Goal: Navigation & Orientation: Find specific page/section

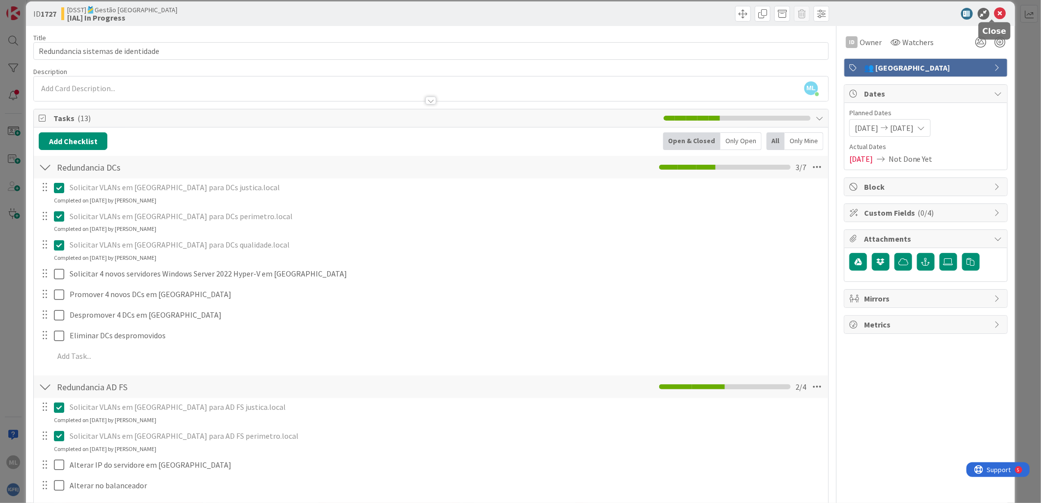
click at [996, 13] on icon at bounding box center [1000, 14] width 12 height 12
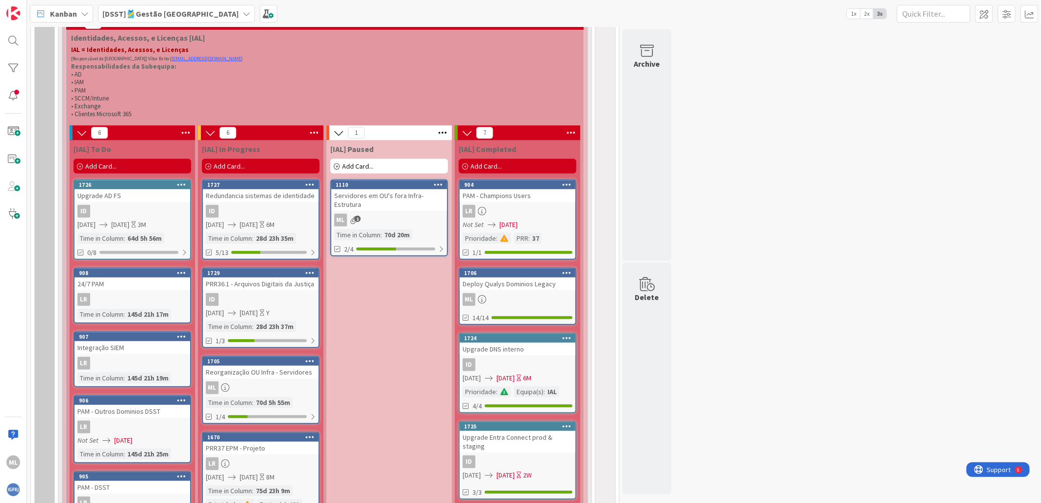
scroll to position [381, 0]
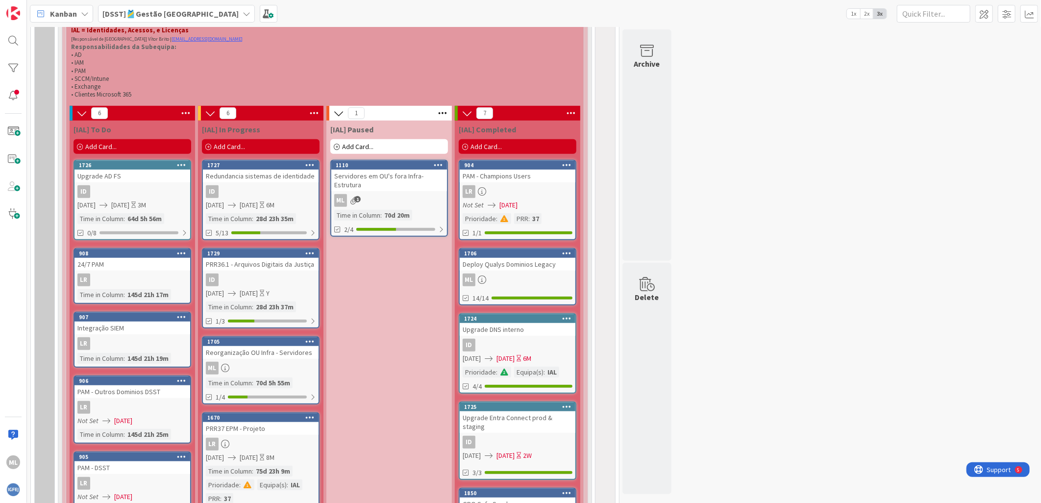
click at [282, 349] on div "Reorganização OU Infra - Servidores" at bounding box center [261, 352] width 116 height 13
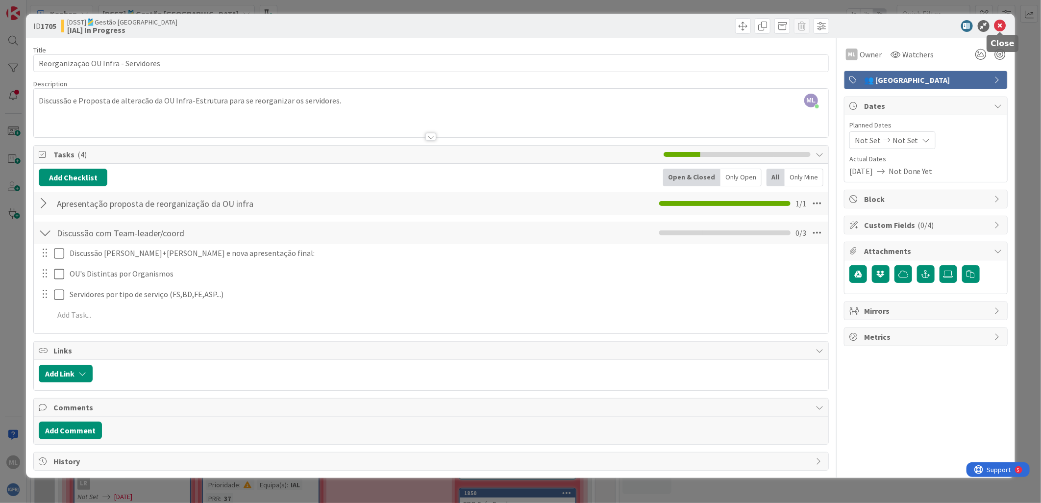
click at [1000, 27] on icon at bounding box center [1000, 26] width 12 height 12
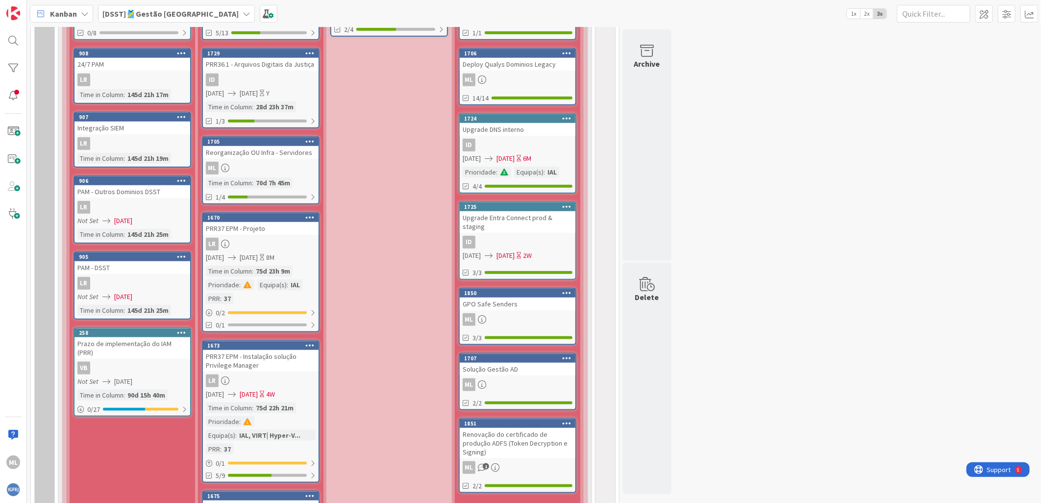
scroll to position [599, 0]
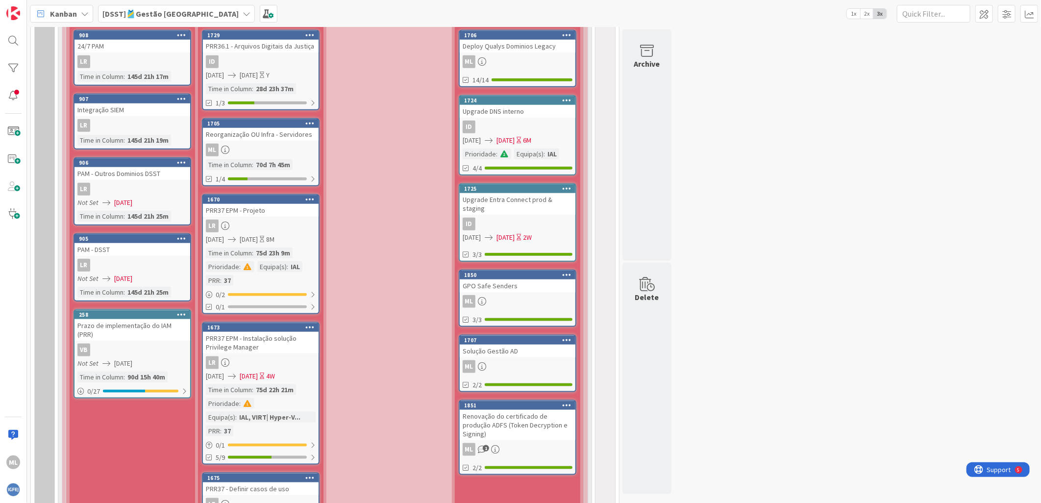
click at [241, 211] on div "PRR37 EPM - Projeto" at bounding box center [261, 210] width 116 height 13
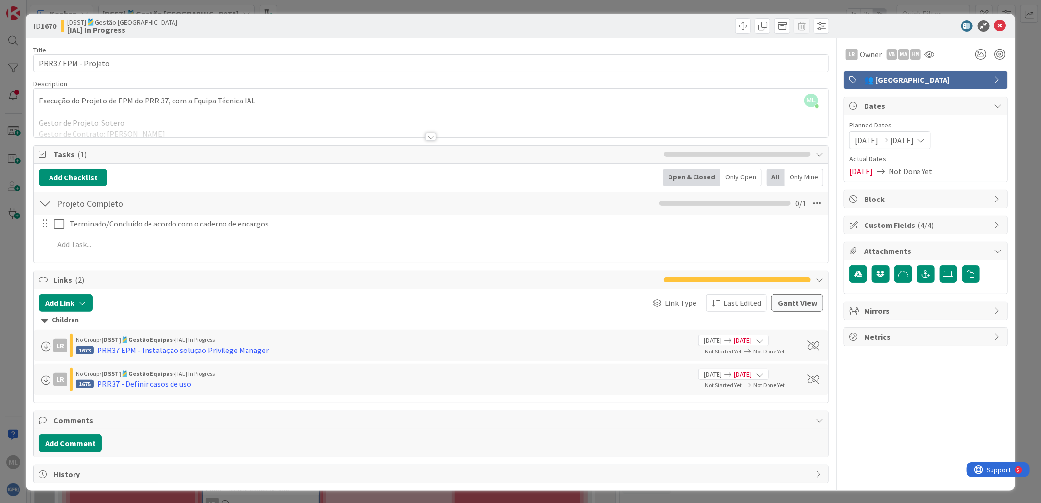
scroll to position [2, 0]
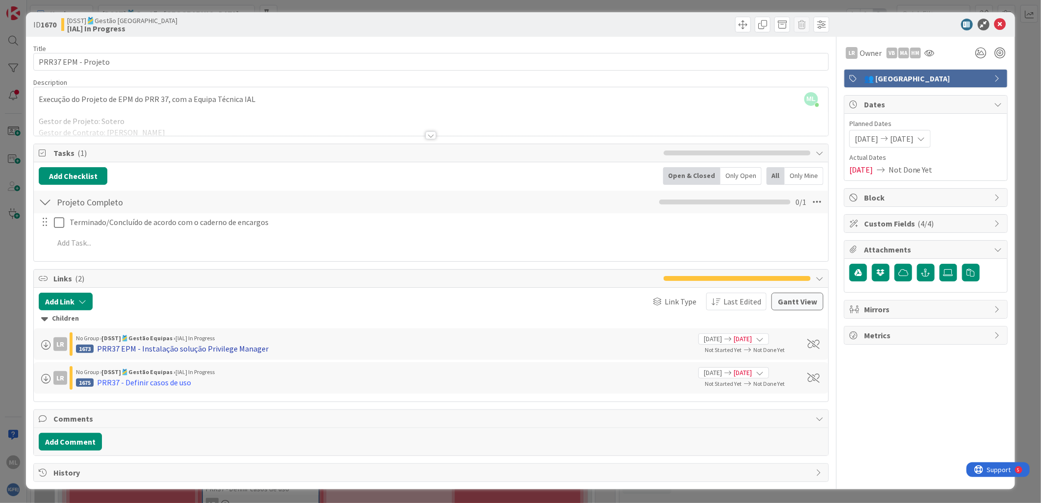
click at [214, 346] on div "PRR37 EPM - Instalação solução Privilege Manager" at bounding box center [183, 349] width 172 height 12
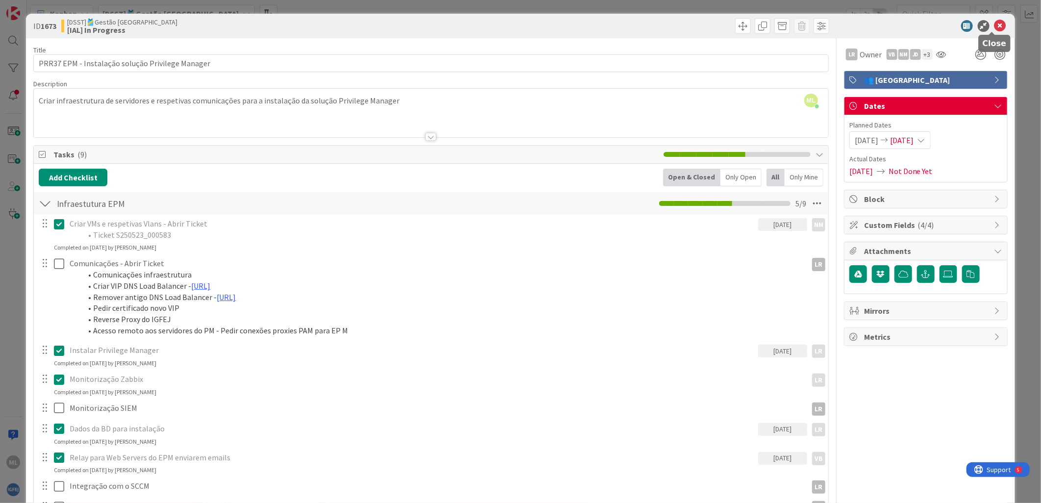
click at [994, 28] on icon at bounding box center [1000, 26] width 12 height 12
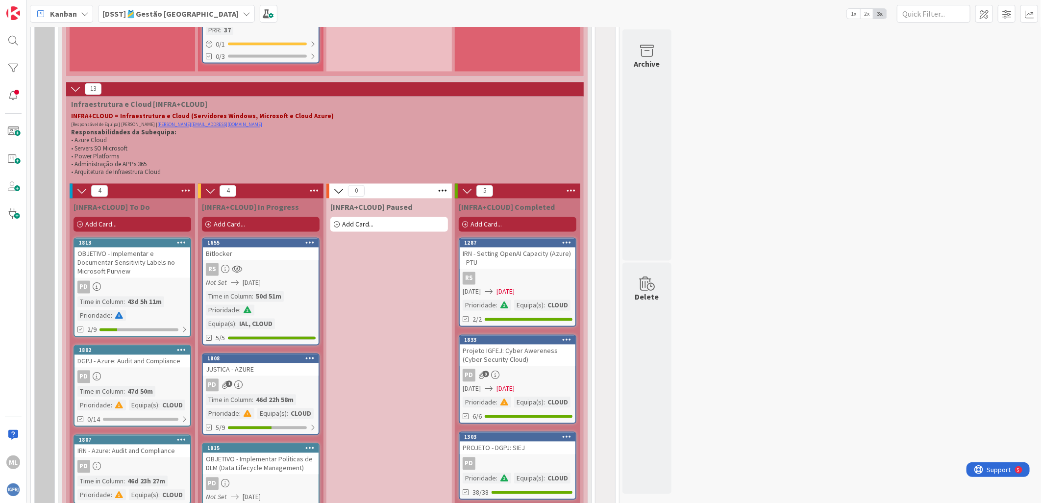
scroll to position [1143, 0]
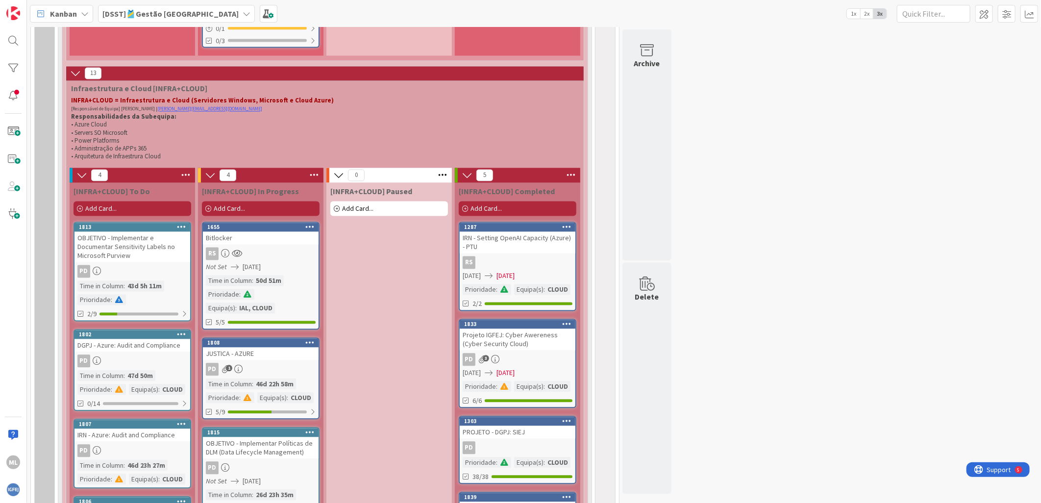
click at [150, 265] on div "Pd" at bounding box center [132, 271] width 116 height 13
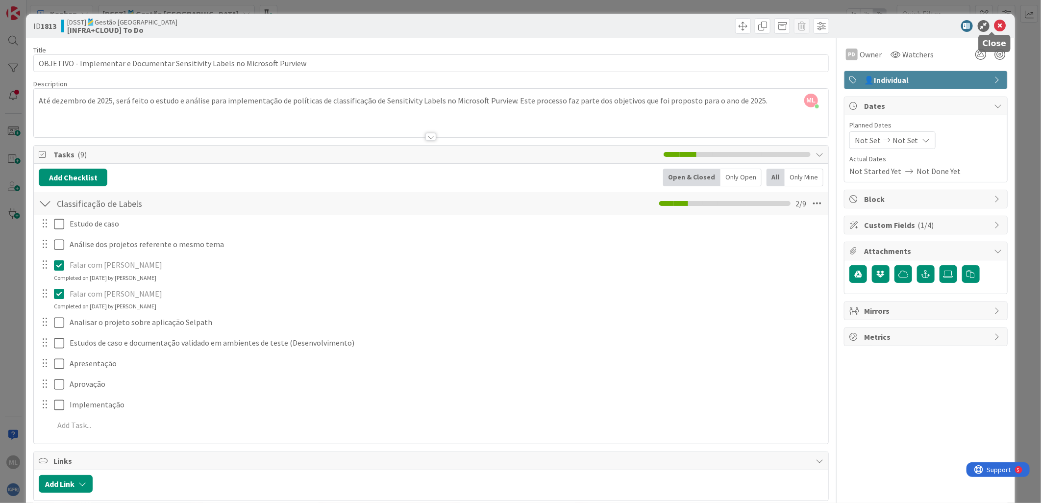
click at [994, 26] on icon at bounding box center [1000, 26] width 12 height 12
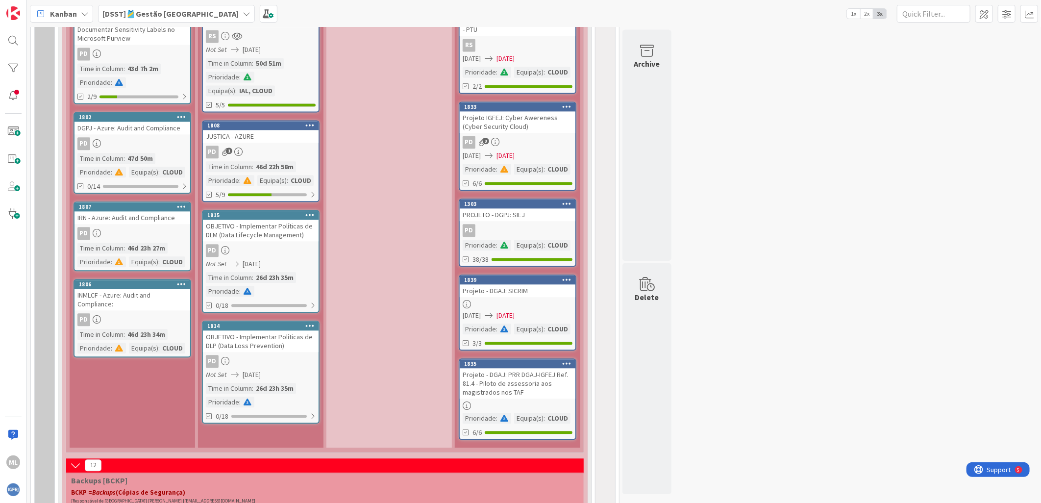
click at [258, 134] on div "JUSTICA - AZURE" at bounding box center [261, 136] width 116 height 13
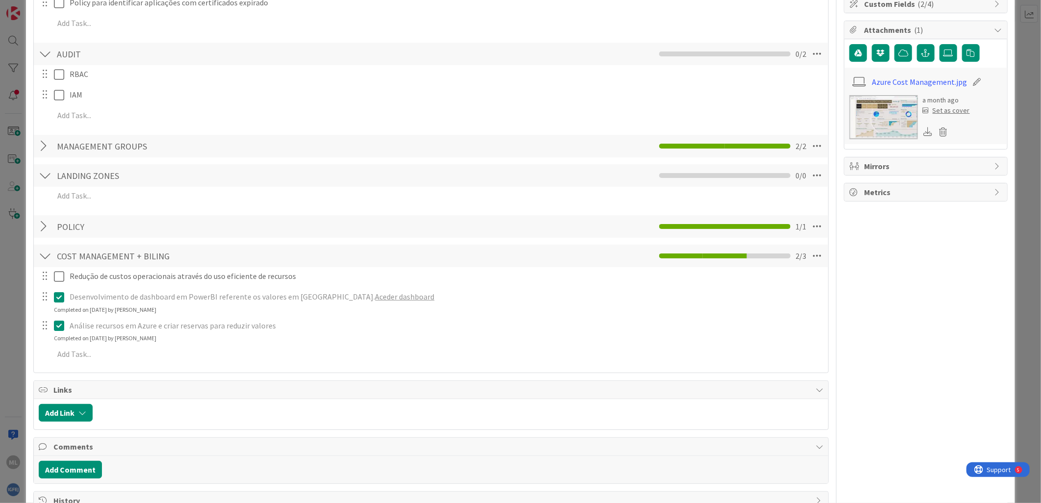
scroll to position [250, 0]
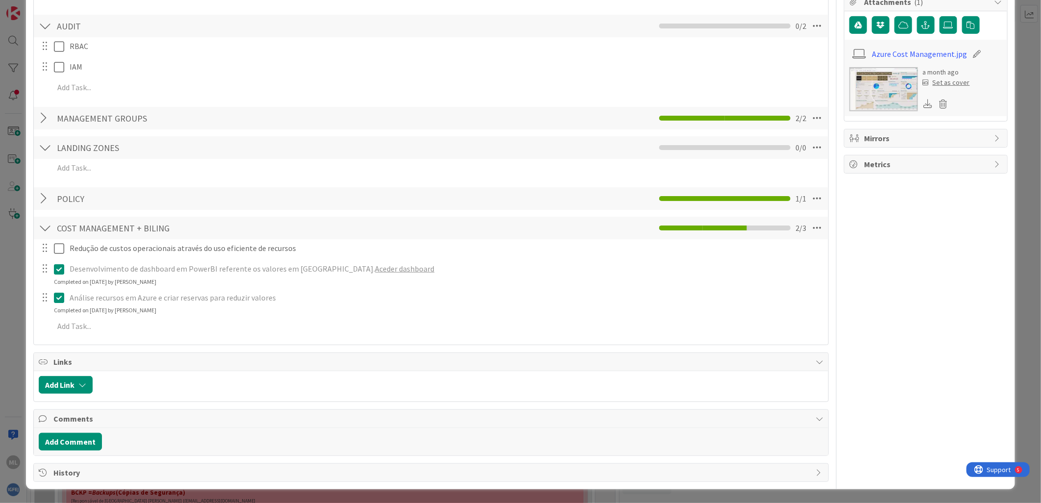
click at [375, 270] on link "Aceder dashboard" at bounding box center [404, 269] width 59 height 10
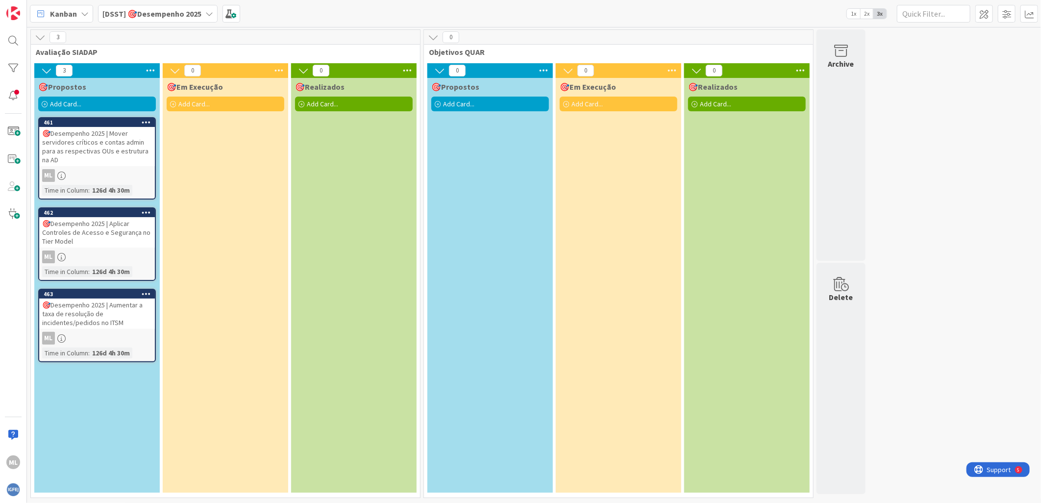
click at [104, 237] on div "🎯Desempenho 2025 | Aplicar Controles de Acesso e Segurança no Tier Model" at bounding box center [97, 232] width 116 height 30
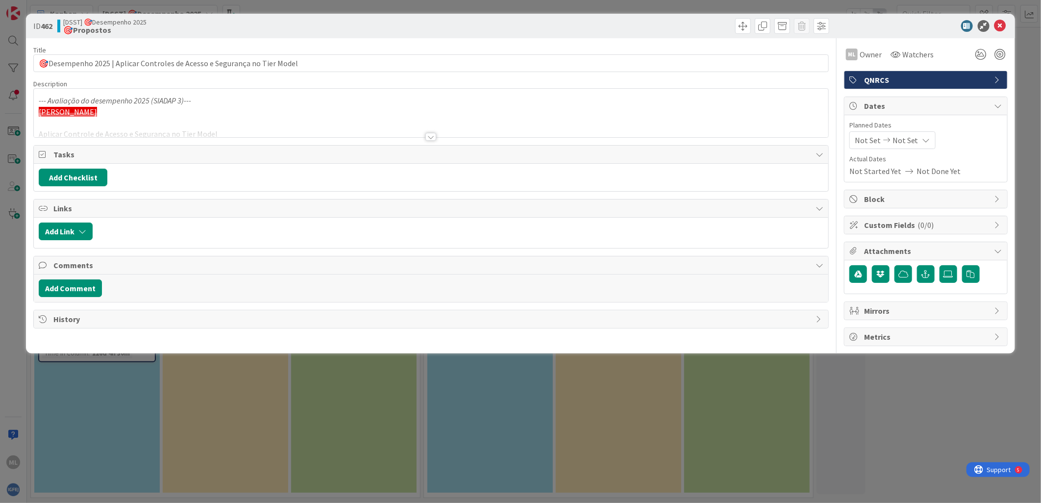
click at [224, 126] on div at bounding box center [431, 124] width 794 height 25
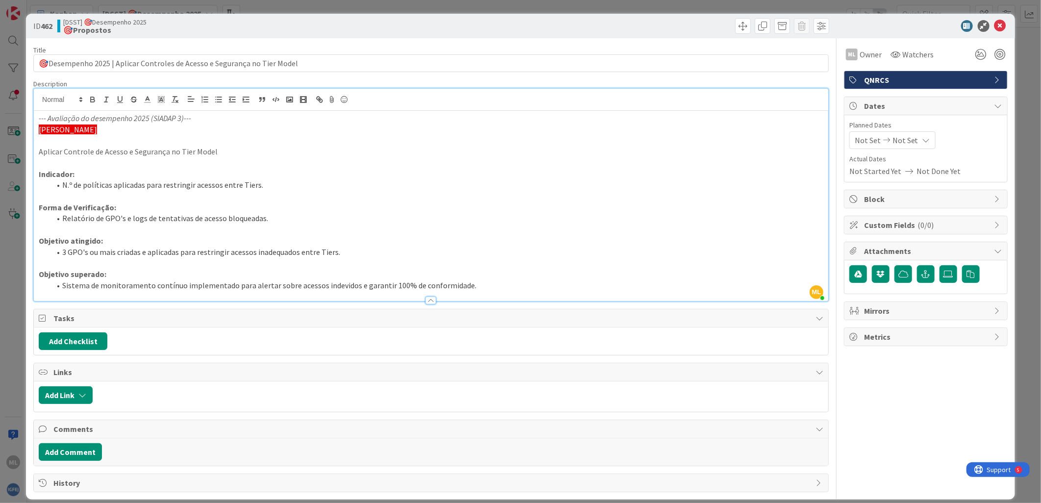
scroll to position [11, 0]
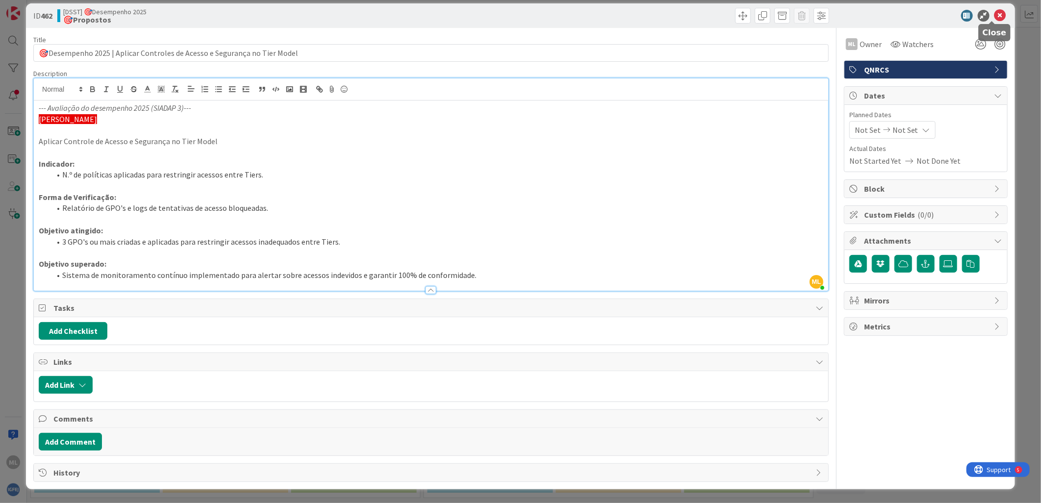
click at [994, 12] on icon at bounding box center [1000, 16] width 12 height 12
